Goal: Complete application form

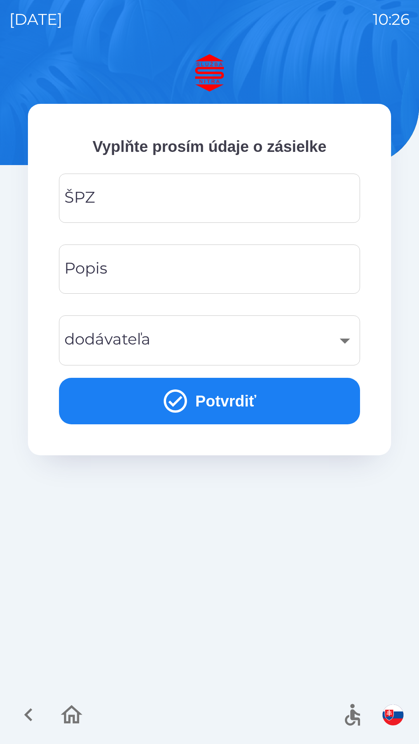
click at [127, 200] on input "ŠPZ" at bounding box center [209, 198] width 282 height 31
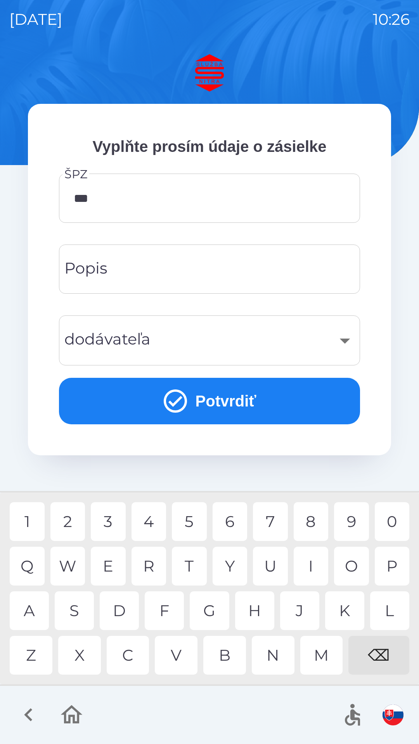
click at [108, 520] on div "3" at bounding box center [108, 521] width 35 height 39
click at [389, 523] on div "0" at bounding box center [391, 521] width 35 height 39
type input "*******"
click at [181, 411] on icon "submit" at bounding box center [175, 401] width 28 height 28
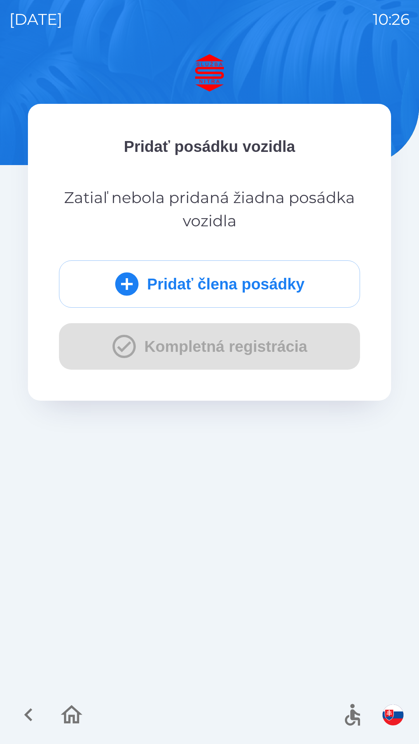
click at [173, 287] on button "Pridať člena posádky" at bounding box center [209, 283] width 301 height 47
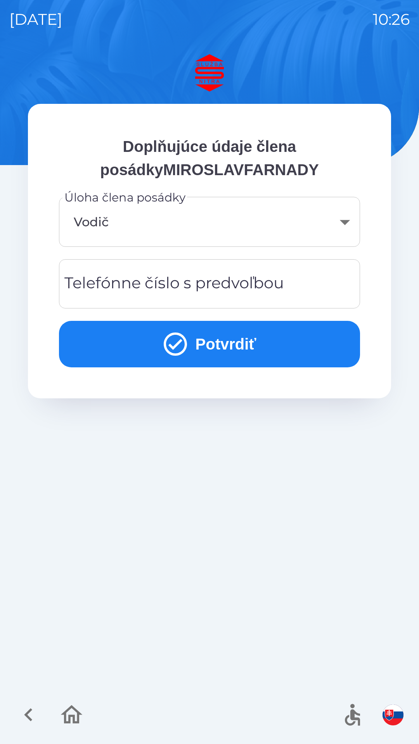
click at [105, 286] on div "Telefónne číslo s predvoľbou Telefónne číslo s predvoľbou" at bounding box center [209, 283] width 301 height 49
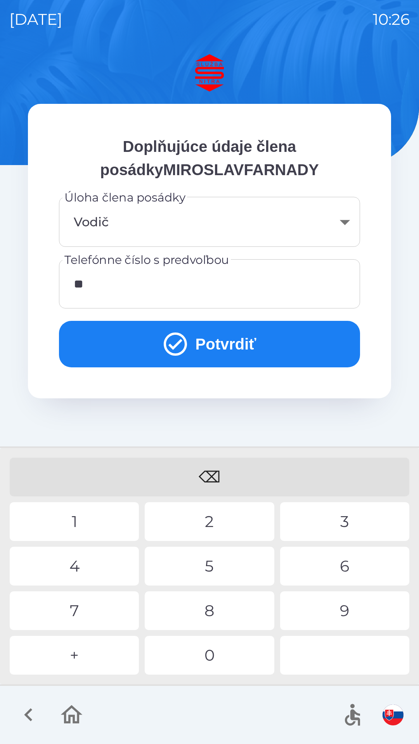
click at [90, 568] on div "4" at bounding box center [74, 566] width 129 height 39
click at [200, 530] on div "2" at bounding box center [209, 521] width 129 height 39
click at [77, 522] on div "1" at bounding box center [74, 521] width 129 height 39
click at [210, 570] on div "5" at bounding box center [209, 566] width 129 height 39
type input "**********"
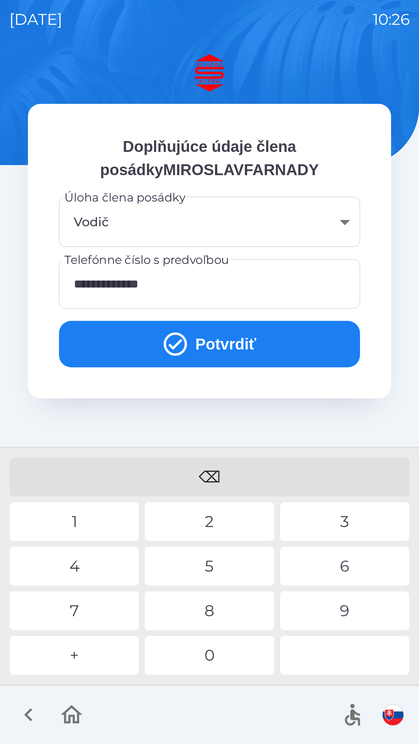
click at [84, 602] on div "7" at bounding box center [74, 610] width 129 height 39
click at [199, 341] on button "Potvrdiť" at bounding box center [209, 344] width 301 height 47
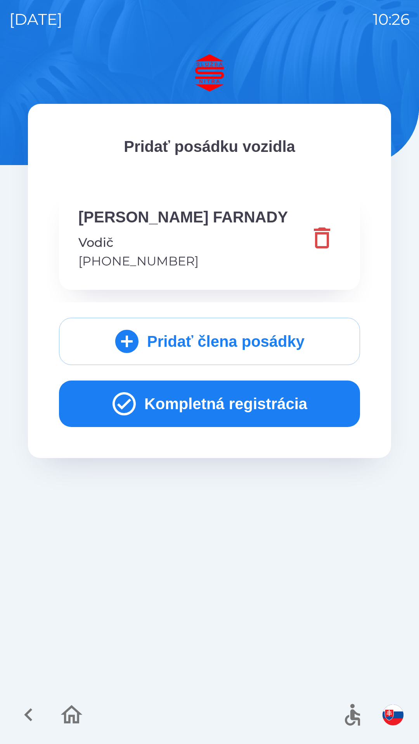
click at [202, 410] on button "Kompletná registrácia" at bounding box center [209, 404] width 301 height 47
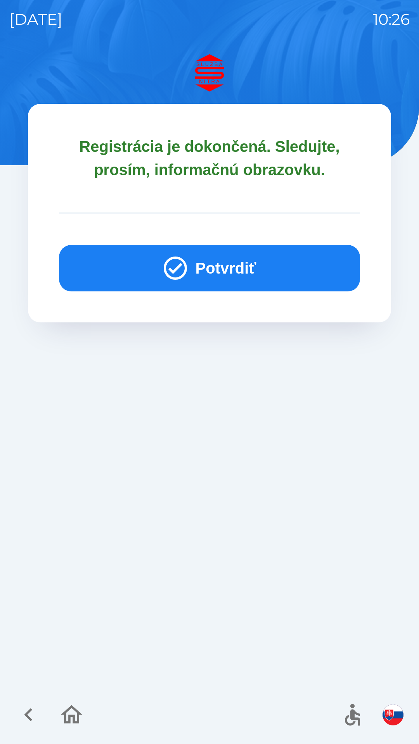
click at [199, 255] on button "Potvrdiť" at bounding box center [209, 268] width 301 height 47
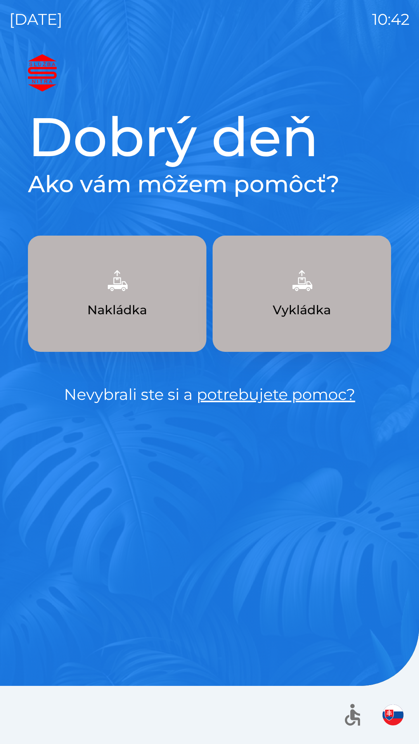
click at [308, 279] on img "button" at bounding box center [301, 281] width 34 height 34
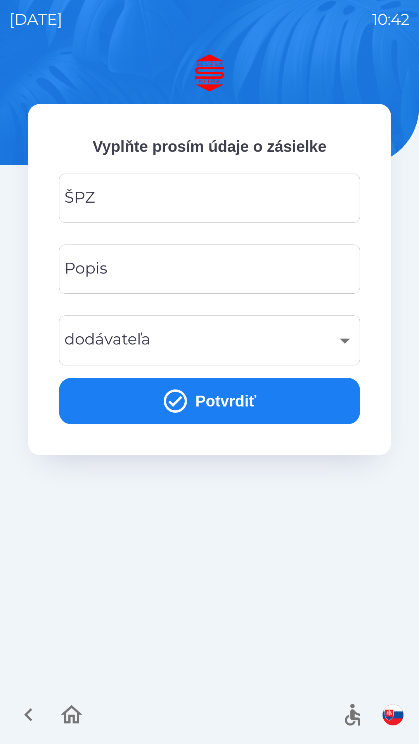
click at [181, 193] on input "ŠPZ" at bounding box center [209, 198] width 282 height 31
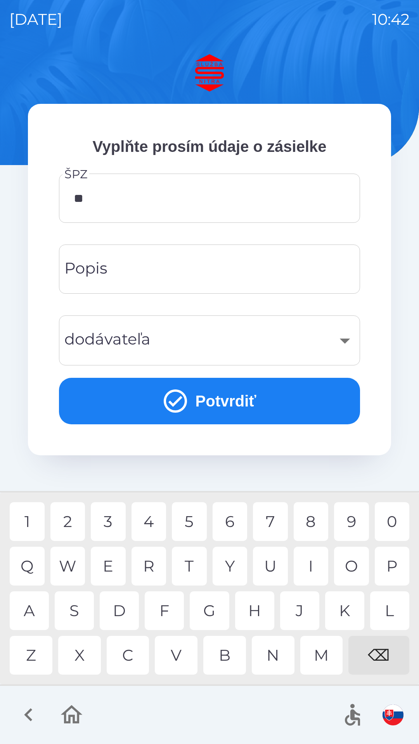
click at [33, 606] on div "A" at bounding box center [29, 610] width 39 height 39
click at [35, 525] on div "1" at bounding box center [27, 521] width 35 height 39
click at [268, 518] on div "7" at bounding box center [270, 521] width 35 height 39
click at [313, 521] on div "8" at bounding box center [310, 521] width 35 height 39
click at [114, 570] on div "E" at bounding box center [108, 566] width 35 height 39
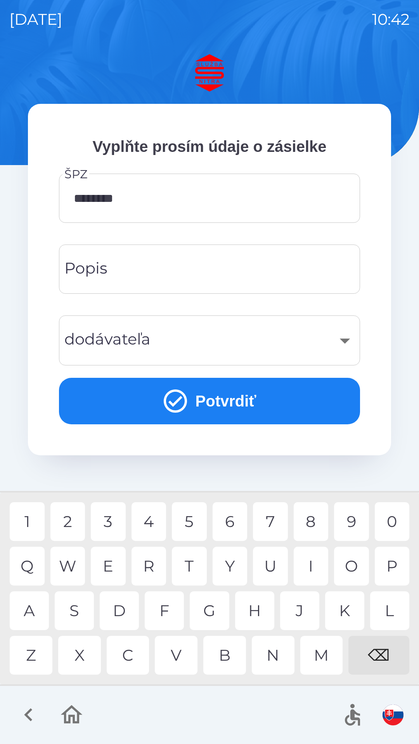
click at [81, 613] on div "S" at bounding box center [74, 610] width 39 height 39
click at [172, 261] on input "Popis" at bounding box center [209, 269] width 282 height 31
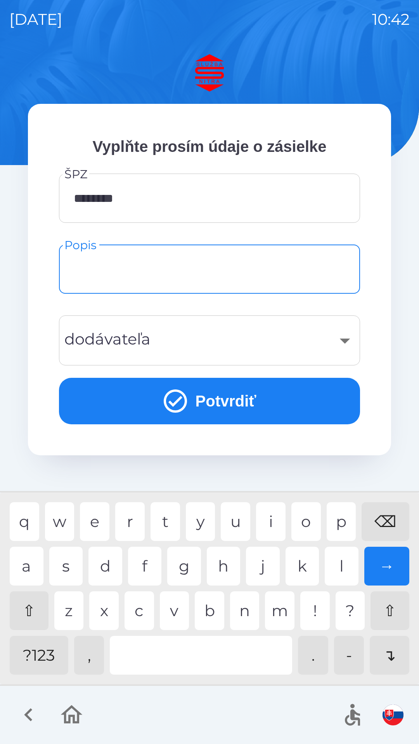
click at [182, 193] on input "********" at bounding box center [209, 198] width 282 height 31
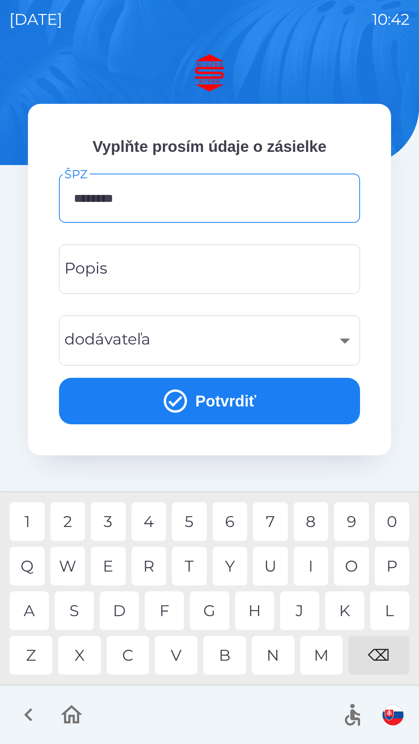
type input "*******"
click at [381, 660] on div "⌫" at bounding box center [378, 655] width 61 height 39
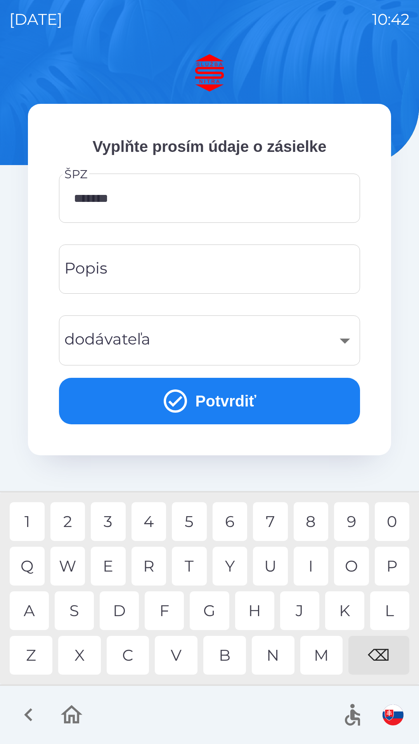
click at [177, 270] on input "Popis" at bounding box center [209, 269] width 282 height 31
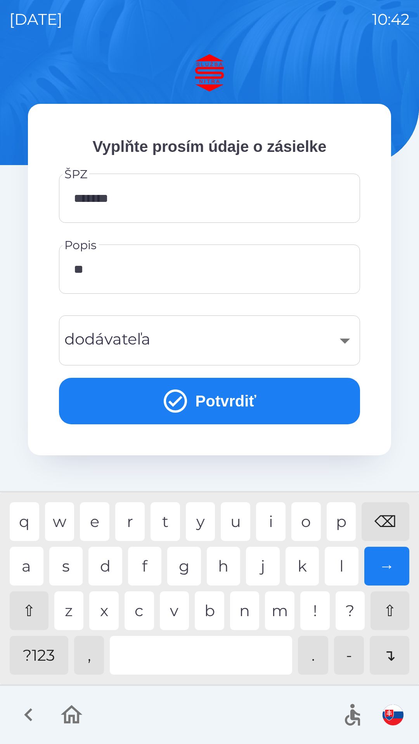
click at [169, 517] on div "t" at bounding box center [164, 521] width 29 height 39
click at [29, 561] on div "a" at bounding box center [27, 566] width 34 height 39
click at [237, 523] on div "u" at bounding box center [234, 521] width 29 height 39
click at [209, 612] on div "b" at bounding box center [209, 610] width 29 height 39
click at [104, 520] on div "e" at bounding box center [94, 521] width 29 height 39
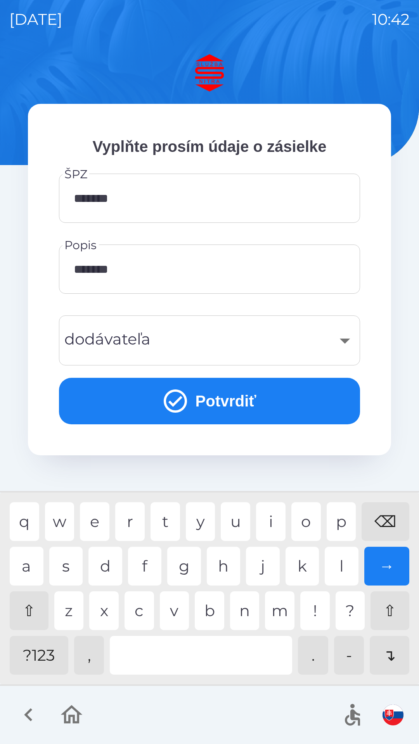
click at [138, 519] on div "r" at bounding box center [129, 521] width 29 height 39
type input "********"
click at [179, 512] on div "t" at bounding box center [164, 521] width 29 height 39
click at [201, 338] on div "​" at bounding box center [209, 340] width 282 height 31
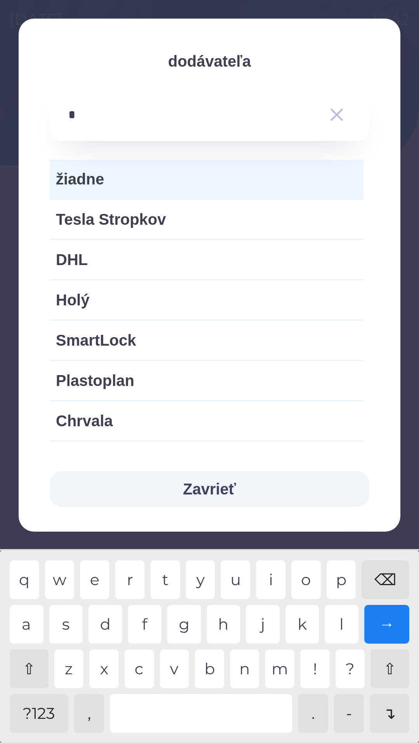
click at [340, 628] on div "l" at bounding box center [341, 624] width 34 height 39
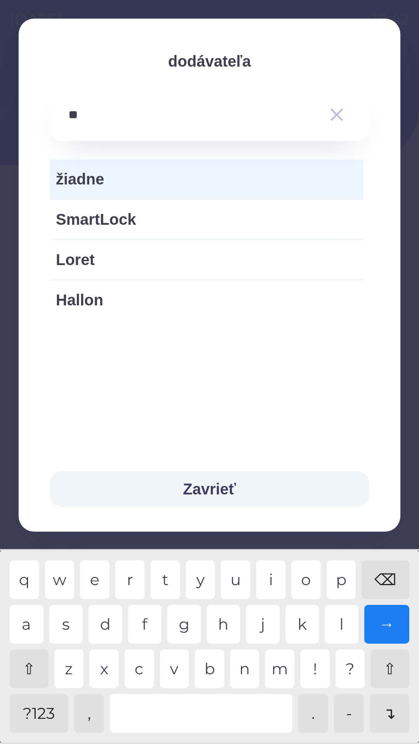
click at [312, 581] on div "o" at bounding box center [305, 579] width 29 height 39
click at [32, 624] on div "a" at bounding box center [27, 624] width 34 height 39
click at [107, 624] on div "d" at bounding box center [105, 624] width 34 height 39
click at [95, 577] on div "e" at bounding box center [94, 579] width 29 height 39
click at [96, 574] on div "e" at bounding box center [94, 579] width 29 height 39
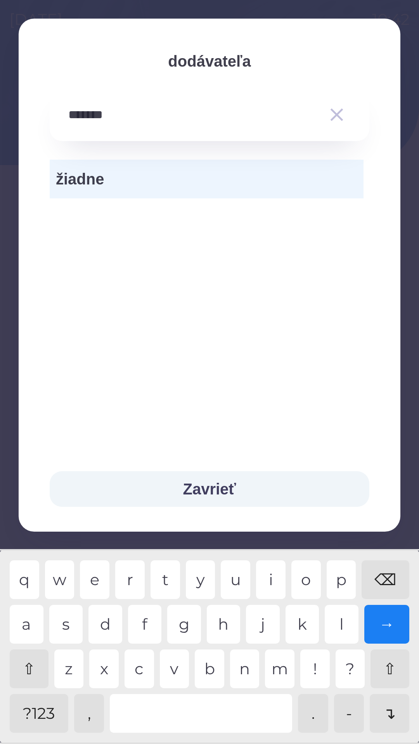
click at [144, 670] on div "c" at bounding box center [138, 668] width 29 height 39
click at [70, 624] on div "s" at bounding box center [66, 624] width 34 height 39
click at [318, 717] on div "." at bounding box center [313, 713] width 30 height 39
click at [312, 578] on div "o" at bounding box center [305, 579] width 29 height 39
click at [386, 578] on div "⌫" at bounding box center [385, 579] width 48 height 39
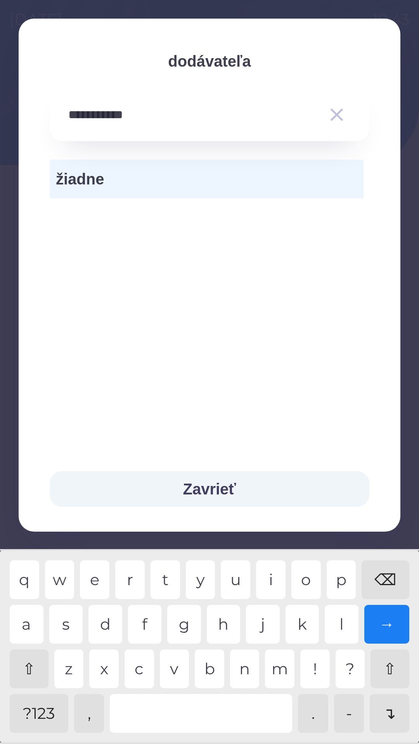
click at [390, 580] on div "⌫" at bounding box center [385, 579] width 48 height 39
click at [377, 570] on div "⌫" at bounding box center [385, 579] width 48 height 39
click at [380, 569] on div "⌫" at bounding box center [385, 579] width 48 height 39
click at [389, 572] on div "⌫" at bounding box center [385, 579] width 48 height 39
type input "*"
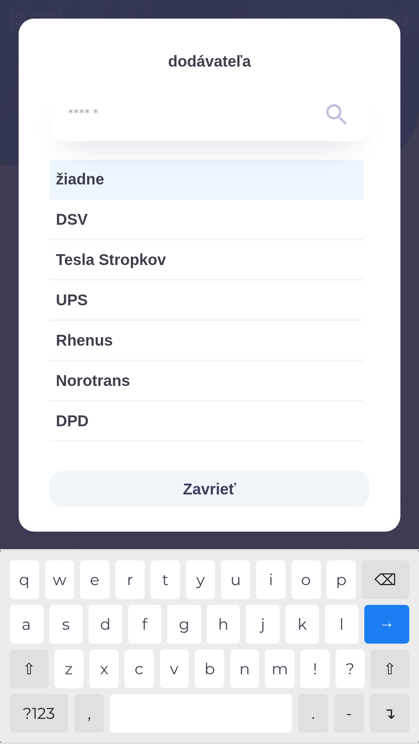
click at [388, 578] on div "⌫" at bounding box center [385, 579] width 48 height 39
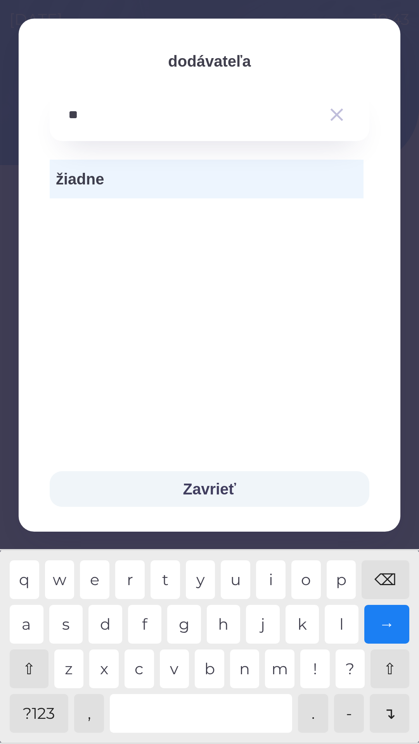
click at [72, 621] on div "s" at bounding box center [66, 624] width 34 height 39
click at [205, 670] on div "b" at bounding box center [209, 668] width 29 height 39
click at [29, 622] on div "a" at bounding box center [27, 624] width 34 height 39
click at [305, 580] on div "o" at bounding box center [305, 579] width 29 height 39
type input "*"
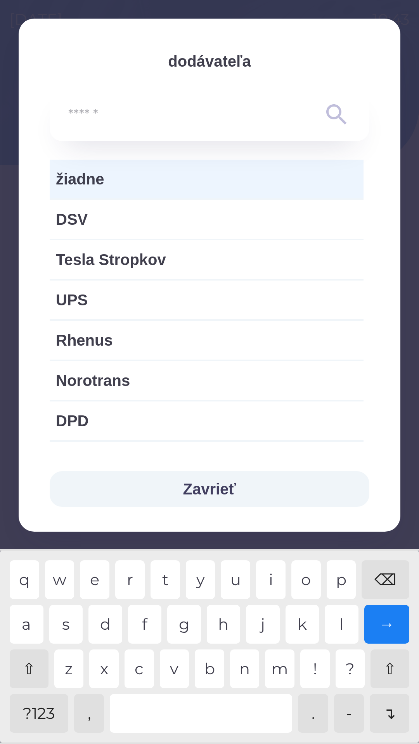
click at [214, 488] on button "Zavrieť" at bounding box center [209, 489] width 319 height 36
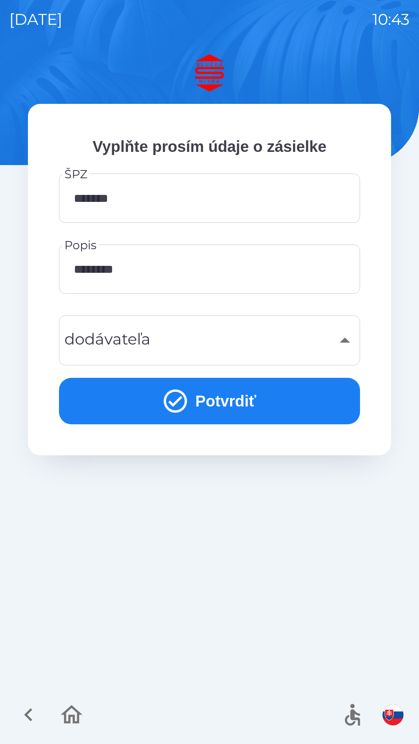
click at [255, 407] on button "Potvrdiť" at bounding box center [209, 401] width 301 height 47
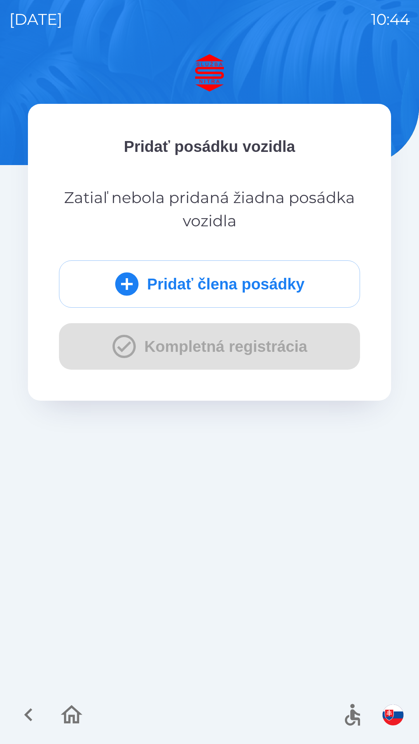
click at [247, 277] on button "Pridať člena posádky" at bounding box center [209, 283] width 301 height 47
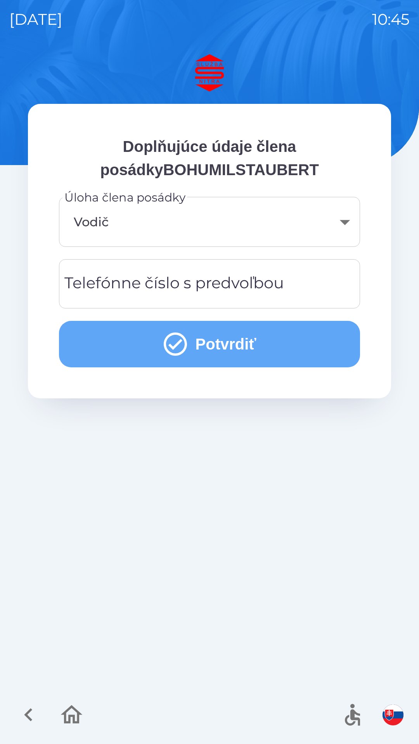
click at [217, 346] on button "Potvrdiť" at bounding box center [209, 344] width 301 height 47
